Goal: Communication & Community: Share content

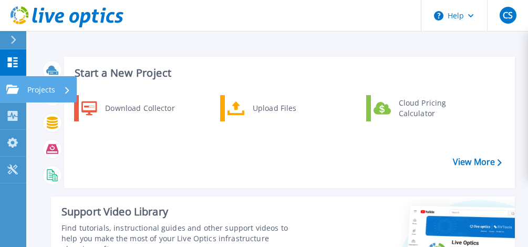
click at [14, 90] on icon at bounding box center [12, 89] width 13 height 9
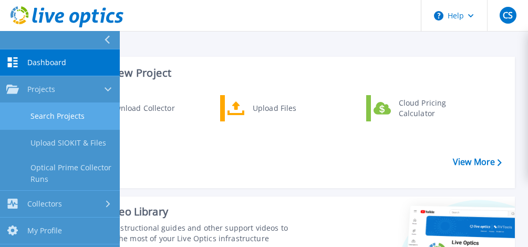
click at [34, 119] on link "Search Projects" at bounding box center [60, 116] width 120 height 27
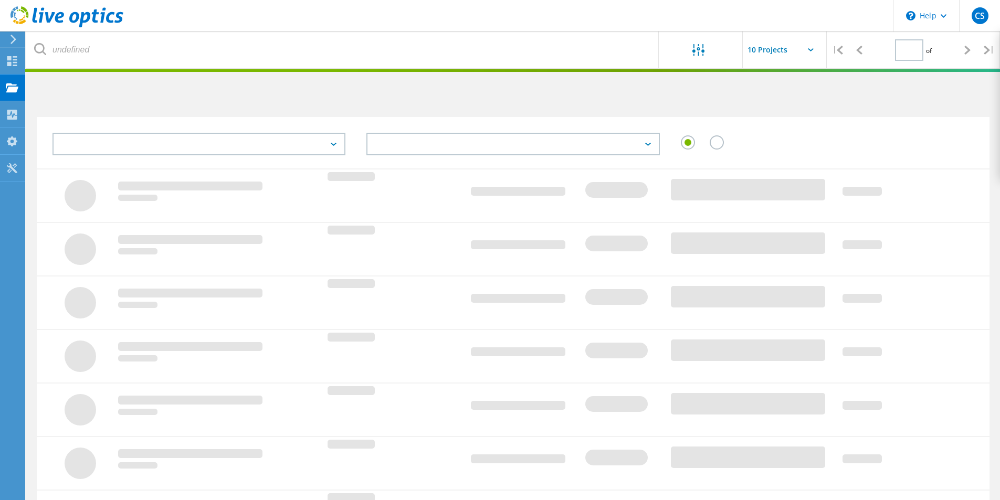
type input "1"
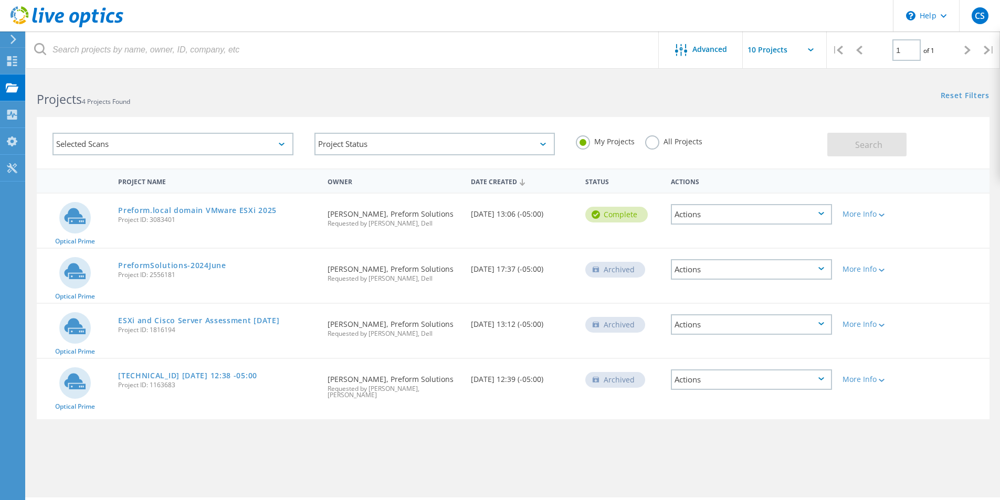
click at [535, 213] on div "Actions" at bounding box center [751, 214] width 161 height 20
click at [535, 223] on div "Share" at bounding box center [751, 223] width 159 height 16
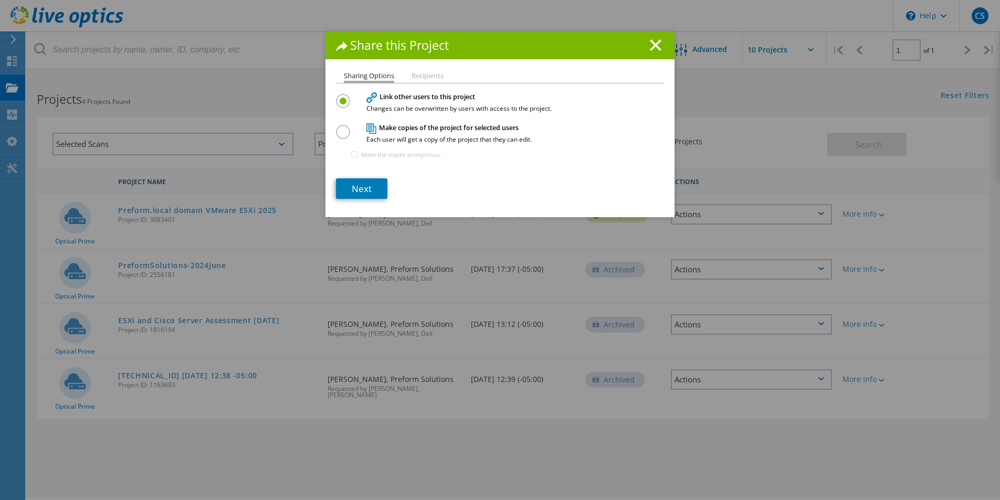
click at [423, 73] on li "Recipients" at bounding box center [428, 76] width 32 height 8
click at [362, 192] on link "Next" at bounding box center [361, 188] width 51 height 20
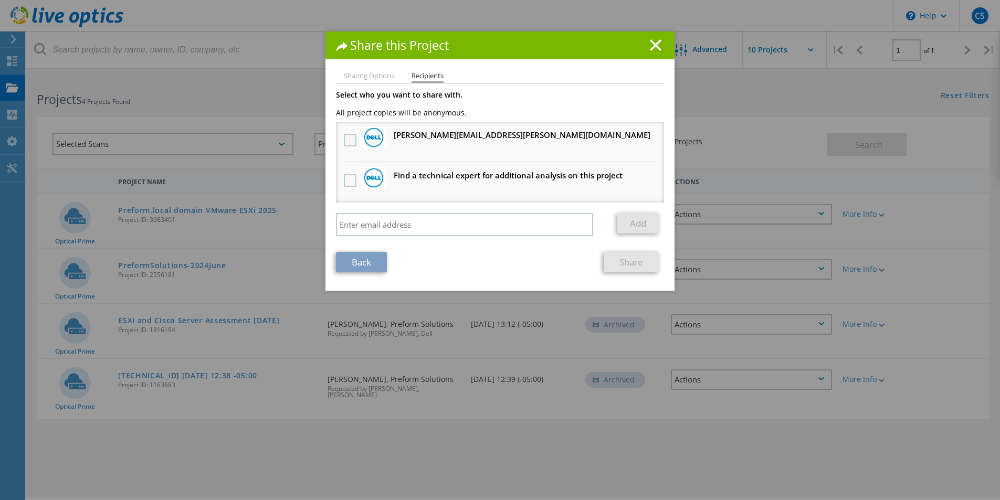
click at [349, 137] on label at bounding box center [351, 140] width 15 height 13
click at [0, 0] on input "checkbox" at bounding box center [0, 0] width 0 height 0
click at [535, 246] on link "Share" at bounding box center [631, 262] width 55 height 20
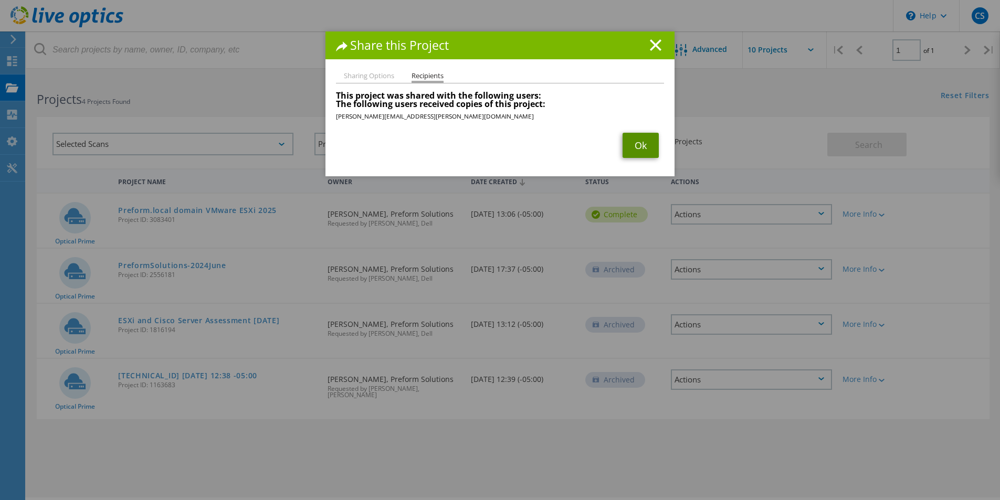
click at [535, 142] on link "Ok" at bounding box center [641, 145] width 36 height 25
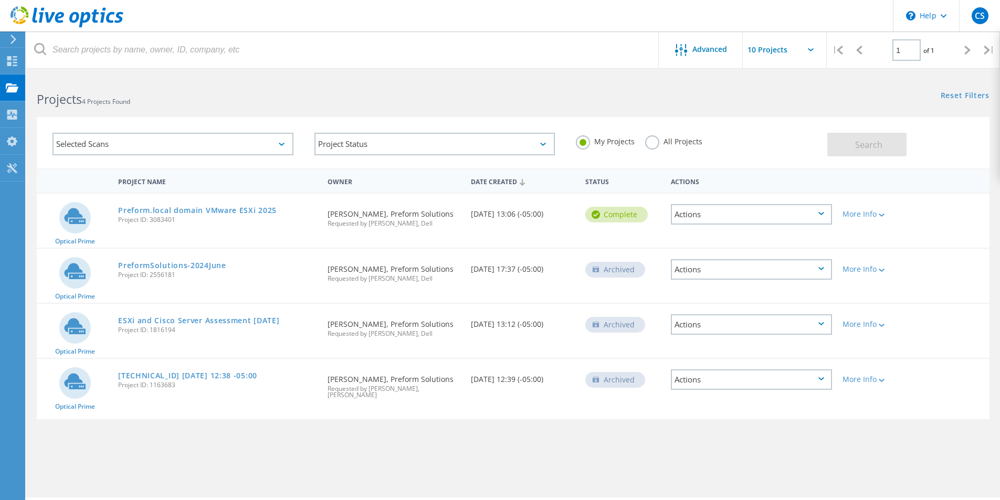
click at [404, 246] on div "Advanced | 1 of 1 | Email Address Project Name Company Date Created Project Id …" at bounding box center [513, 287] width 974 height 422
click at [535, 213] on div at bounding box center [881, 215] width 8 height 6
